Goal: Download file/media

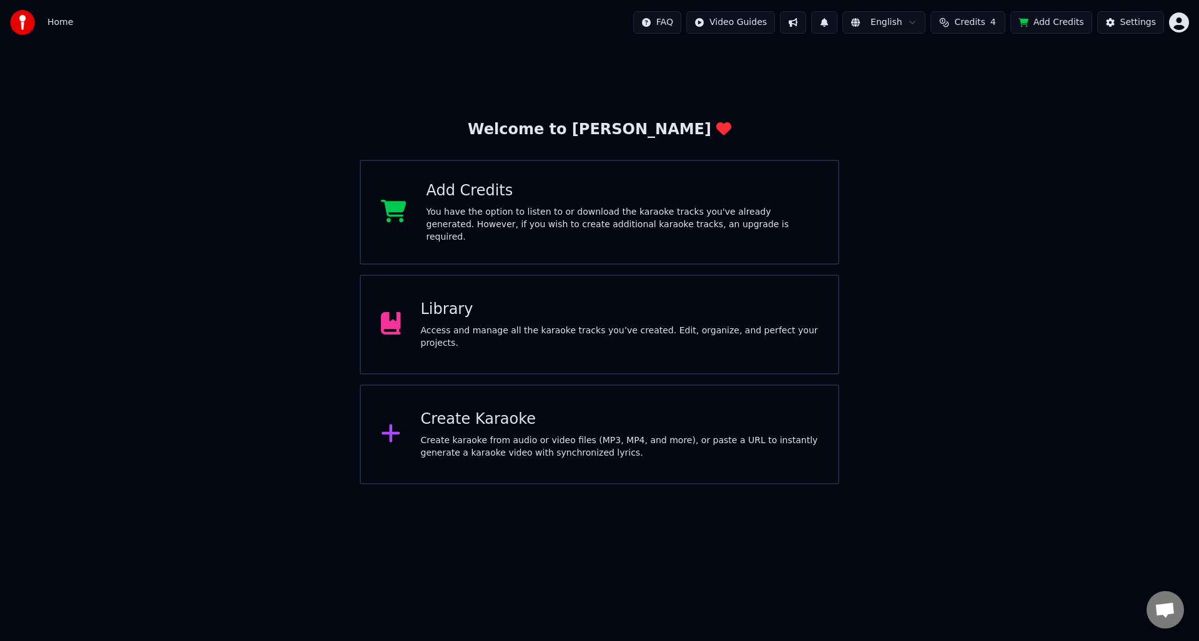
click at [522, 337] on div "Access and manage all the karaoke tracks you’ve created. Edit, organize, and pe…" at bounding box center [620, 337] width 398 height 25
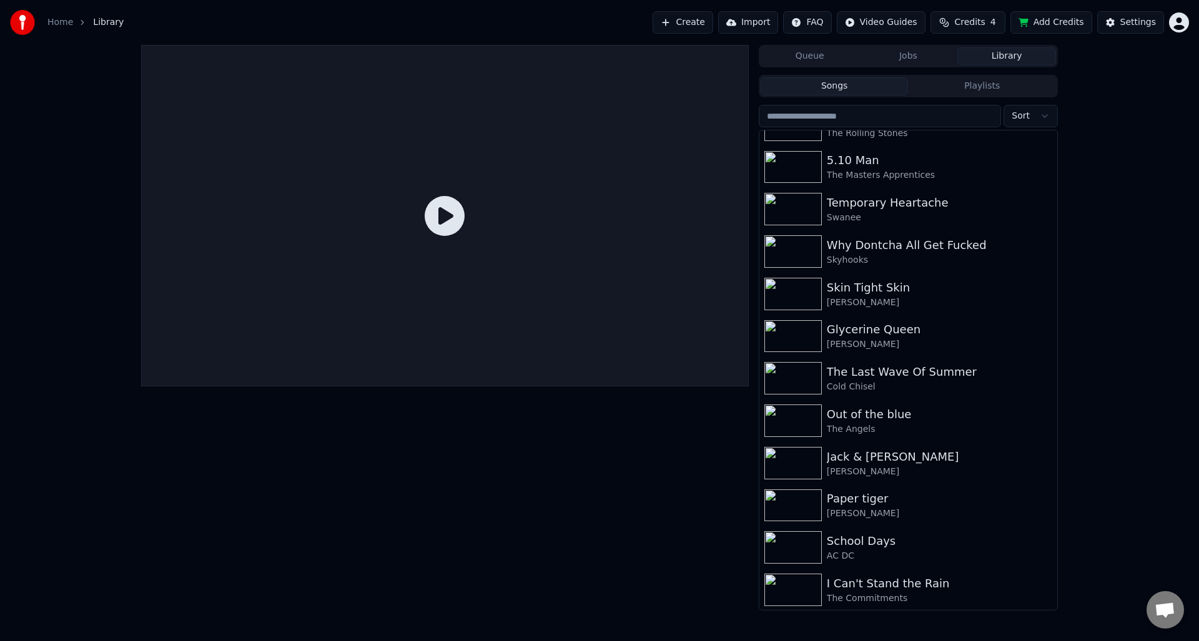
scroll to position [554, 0]
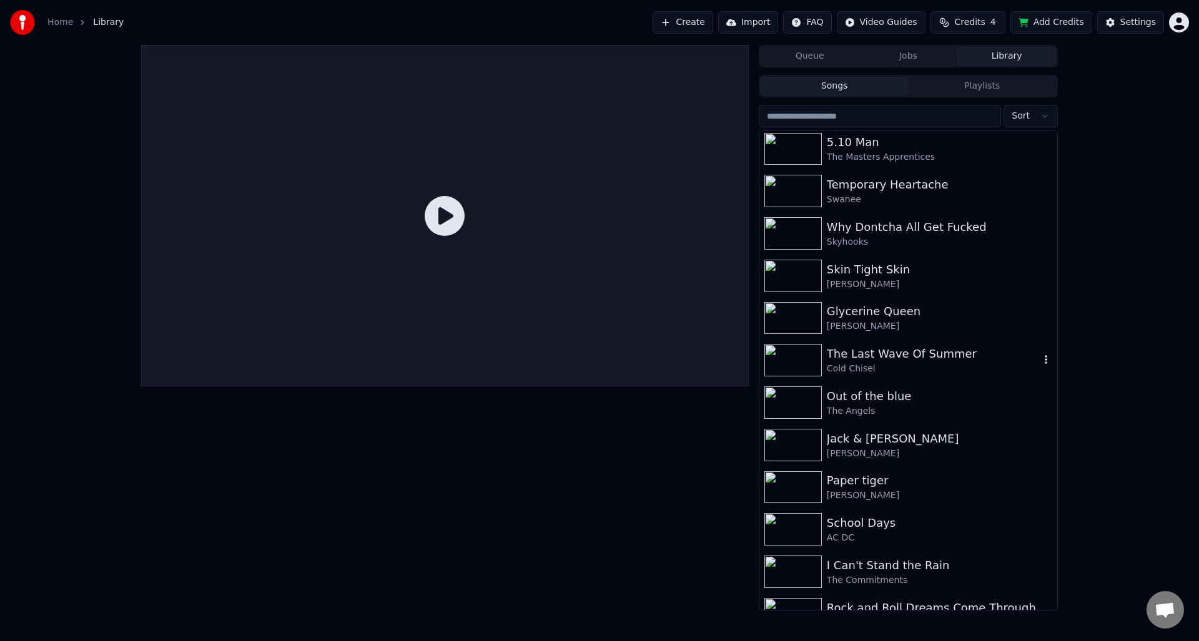
click at [931, 350] on div "The Last Wave Of Summer" at bounding box center [933, 353] width 213 height 17
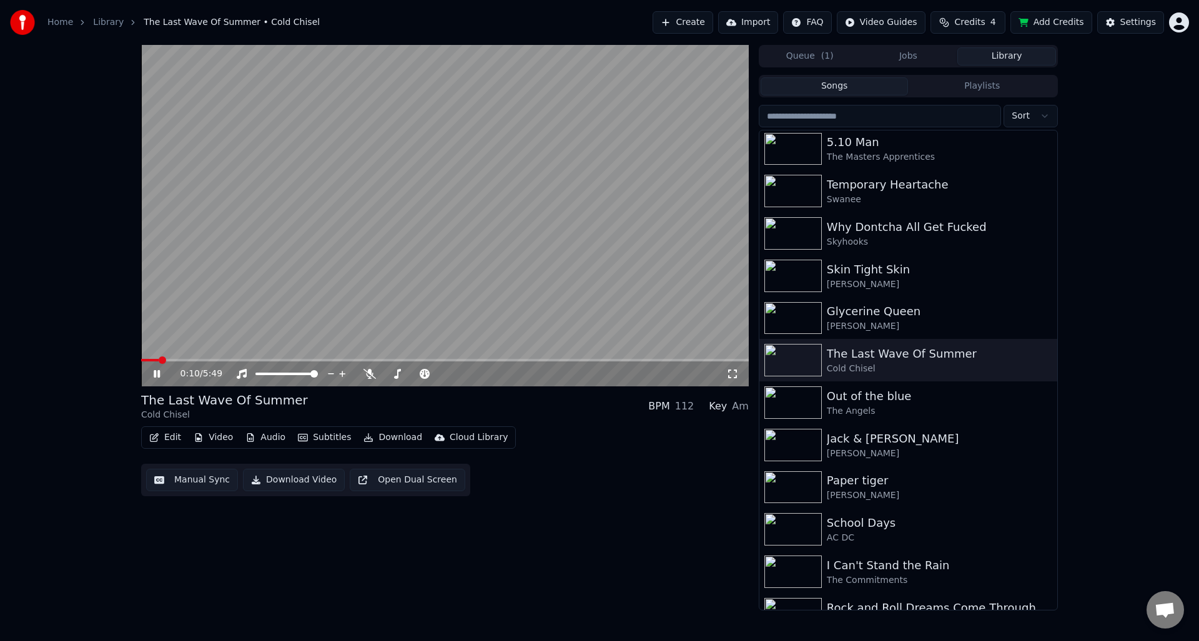
click at [157, 373] on icon at bounding box center [165, 374] width 29 height 10
click at [152, 376] on icon at bounding box center [165, 374] width 29 height 10
click at [368, 376] on icon at bounding box center [369, 374] width 12 height 10
click at [368, 376] on icon at bounding box center [369, 374] width 7 height 10
click at [155, 370] on icon at bounding box center [157, 373] width 6 height 7
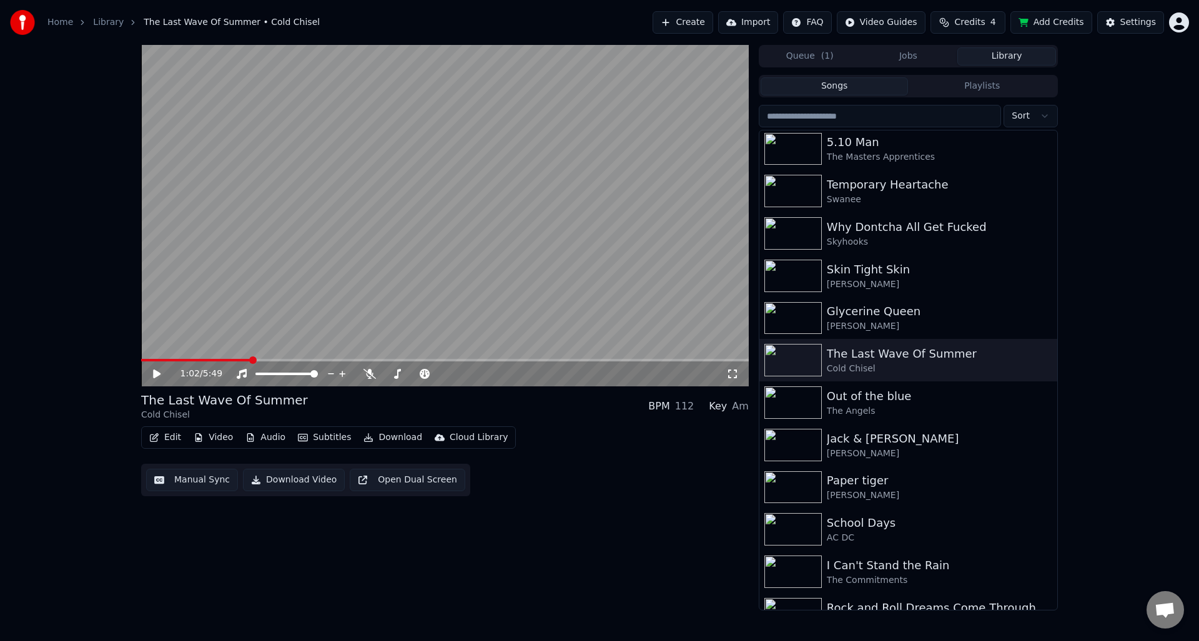
click at [298, 479] on button "Download Video" at bounding box center [294, 480] width 102 height 22
